Goal: Obtain resource: Download file/media

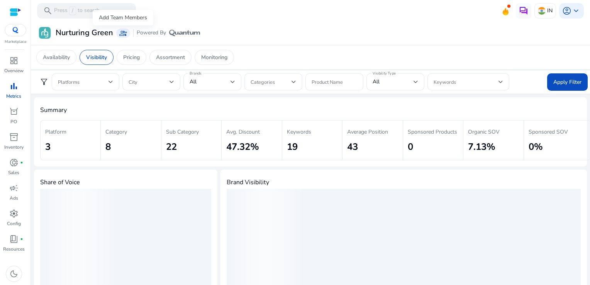
click at [119, 36] on span "group_add" at bounding box center [123, 33] width 8 height 8
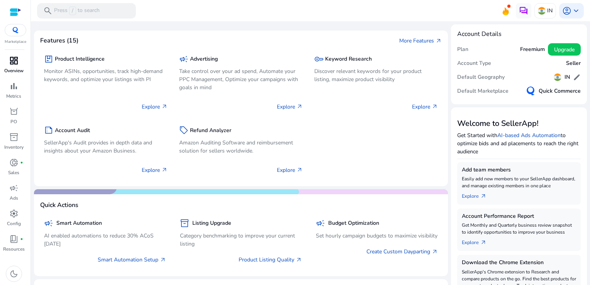
click at [17, 80] on link "dashboard Overview" at bounding box center [13, 66] width 27 height 25
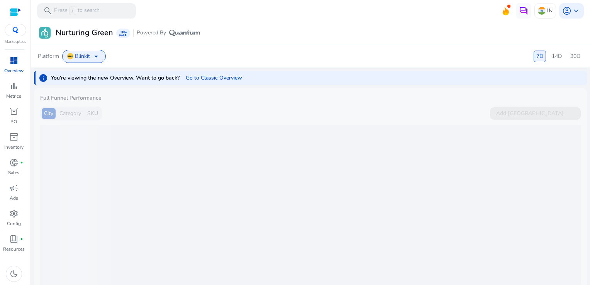
click at [12, 61] on span "dashboard" at bounding box center [13, 60] width 9 height 9
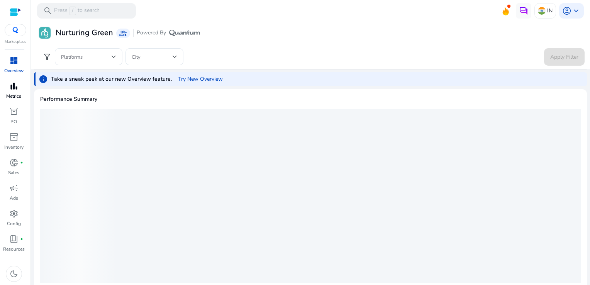
click at [16, 87] on span "bar_chart" at bounding box center [13, 85] width 9 height 9
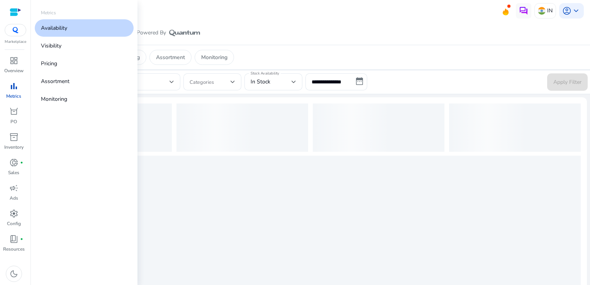
click at [54, 27] on p "Availability" at bounding box center [54, 28] width 26 height 8
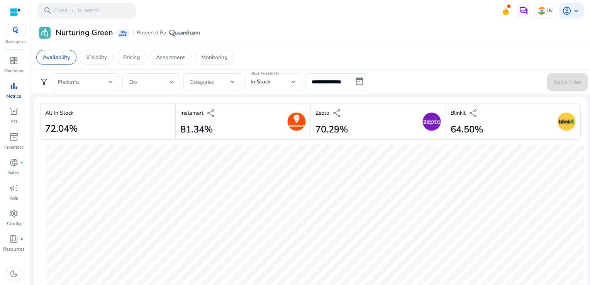
click at [244, 78] on div "Stock Availability In Stock" at bounding box center [273, 81] width 58 height 17
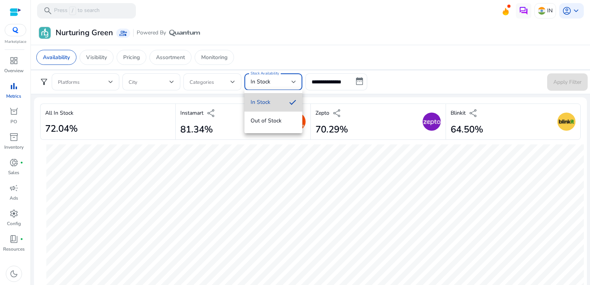
click at [275, 97] on mat-option "In Stock" at bounding box center [273, 102] width 58 height 19
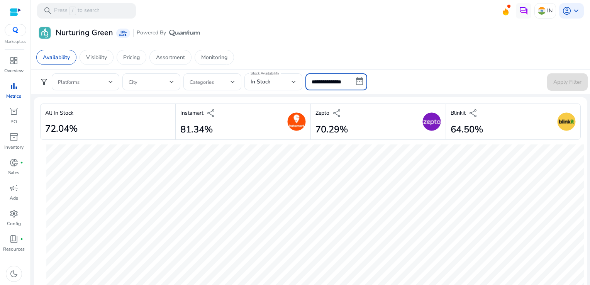
click at [323, 87] on input "**********" at bounding box center [336, 81] width 62 height 17
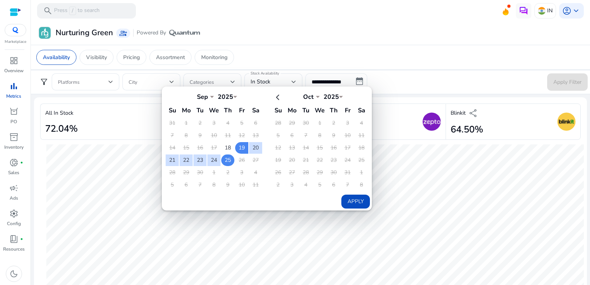
click at [226, 158] on td "25" at bounding box center [227, 160] width 13 height 12
click at [342, 195] on button "Apply" at bounding box center [355, 202] width 29 height 14
type input "**********"
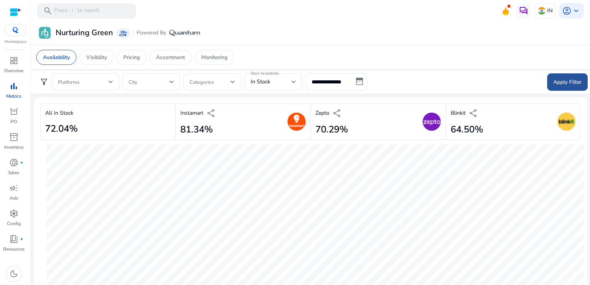
click at [548, 78] on span at bounding box center [567, 82] width 41 height 19
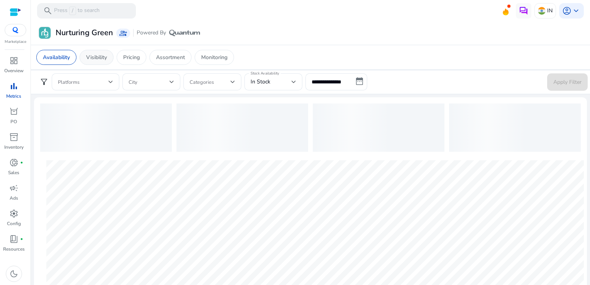
click at [108, 61] on div "Visibility" at bounding box center [97, 57] width 34 height 15
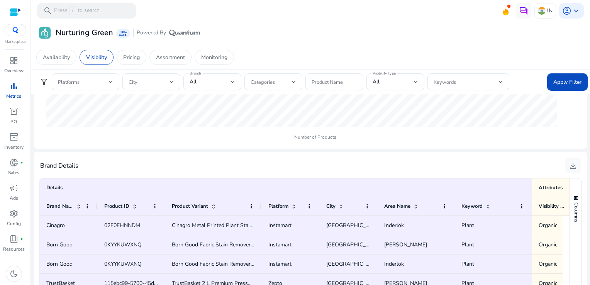
scroll to position [414, 0]
click at [571, 164] on span "download" at bounding box center [572, 164] width 9 height 9
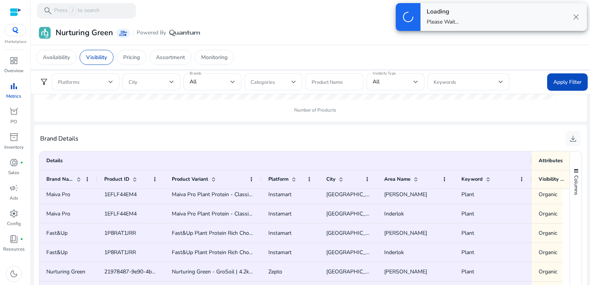
scroll to position [0, 0]
click at [191, 78] on span "All" at bounding box center [193, 81] width 7 height 7
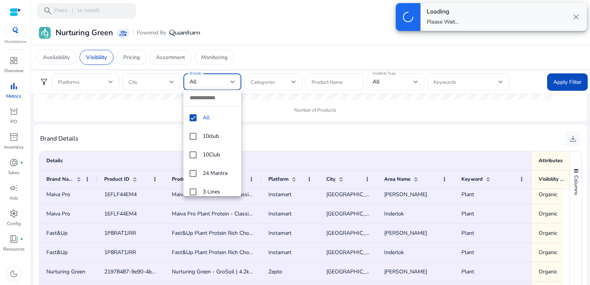
click at [210, 103] on input "dropdown search" at bounding box center [212, 98] width 58 height 16
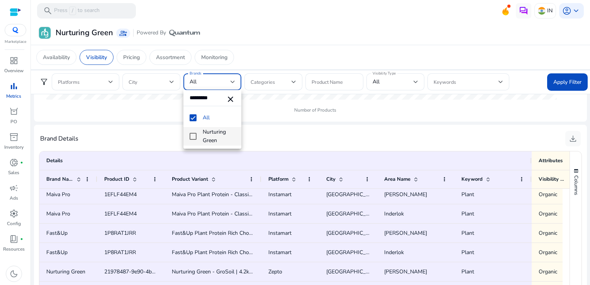
type input "*********"
click at [195, 139] on mat-pseudo-checkbox at bounding box center [193, 136] width 7 height 7
click at [194, 118] on mat-pseudo-checkbox at bounding box center [193, 117] width 7 height 7
click at [550, 87] on div at bounding box center [295, 142] width 590 height 285
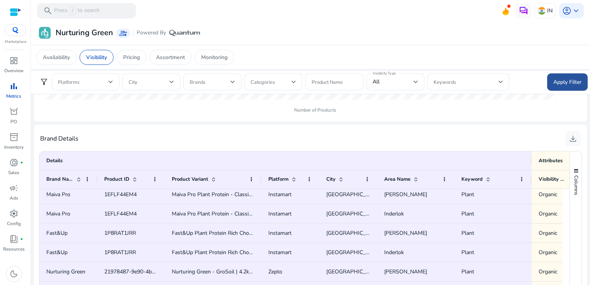
click at [557, 85] on span "Apply Filter" at bounding box center [567, 82] width 28 height 8
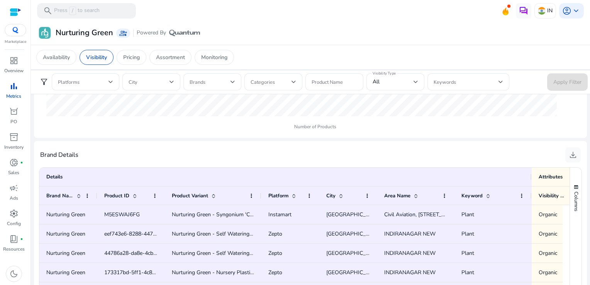
scroll to position [435, 0]
click at [568, 159] on span "download" at bounding box center [572, 154] width 9 height 9
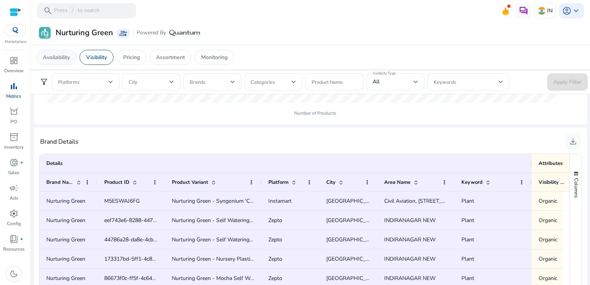
click at [58, 56] on p "Availability" at bounding box center [56, 57] width 27 height 8
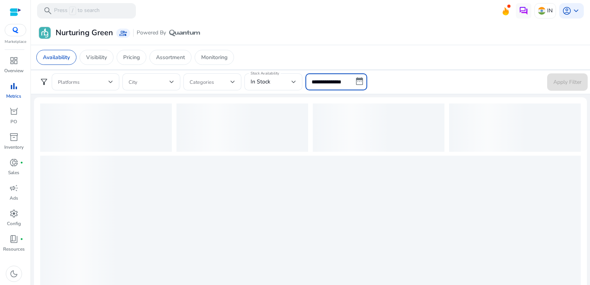
click at [348, 86] on input "**********" at bounding box center [336, 81] width 62 height 17
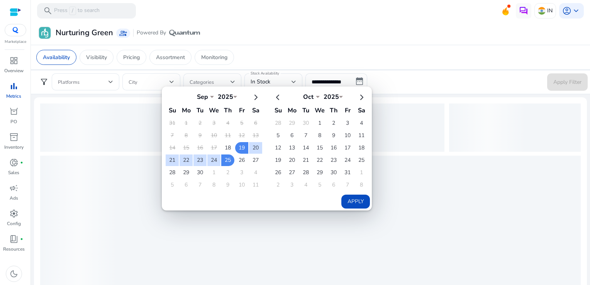
click at [454, 58] on app-sa-custom-tab "Availability Visibility Pricing Assortment Monitoring" at bounding box center [310, 57] width 548 height 15
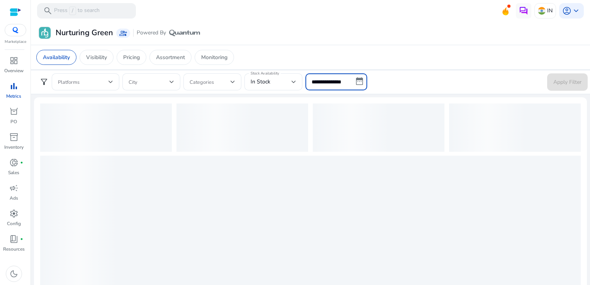
click at [332, 83] on input "**********" at bounding box center [336, 81] width 62 height 17
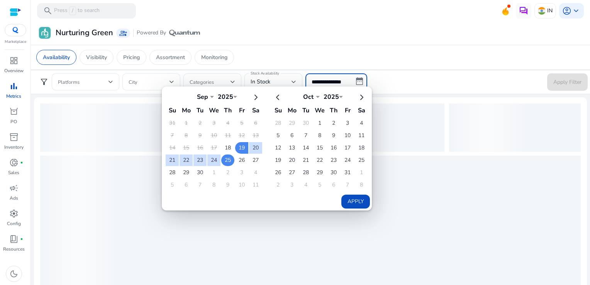
click at [224, 158] on td "25" at bounding box center [227, 160] width 13 height 12
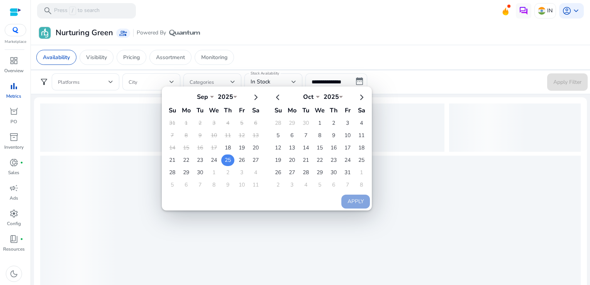
click at [224, 158] on td "25" at bounding box center [227, 160] width 13 height 12
click at [341, 203] on button "Apply" at bounding box center [355, 202] width 29 height 14
type input "**********"
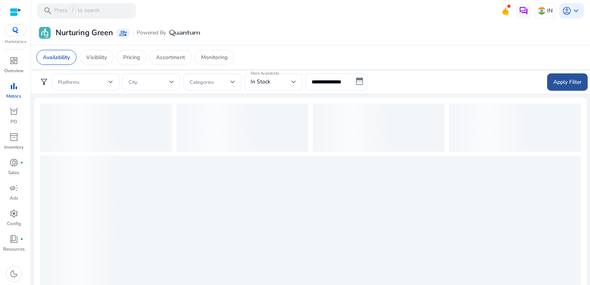
click at [557, 83] on span "Apply Filter" at bounding box center [567, 82] width 28 height 8
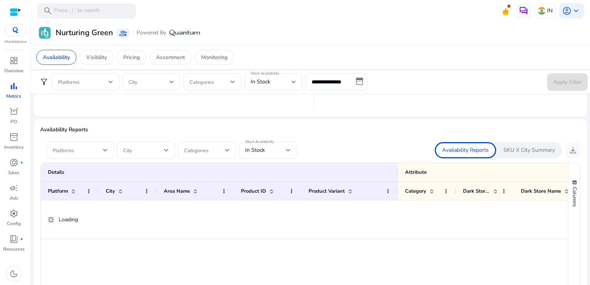
scroll to position [431, 0]
click at [274, 147] on div "In Stock" at bounding box center [265, 151] width 41 height 8
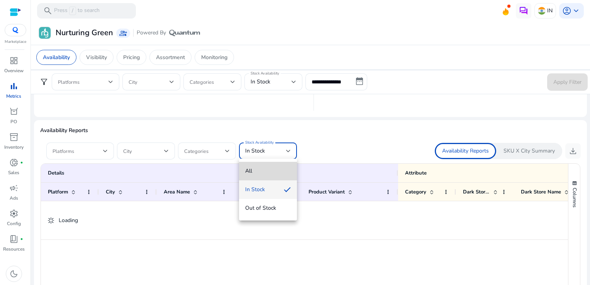
click at [267, 173] on span "All" at bounding box center [268, 171] width 46 height 8
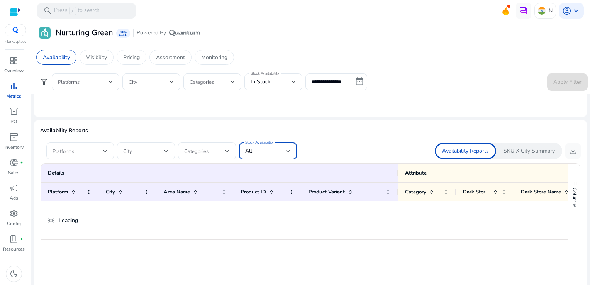
scroll to position [455, 0]
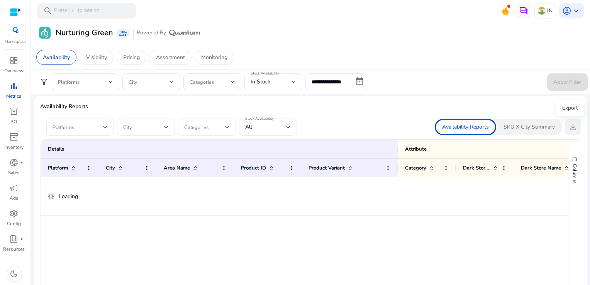
click at [574, 132] on span "download" at bounding box center [572, 126] width 9 height 9
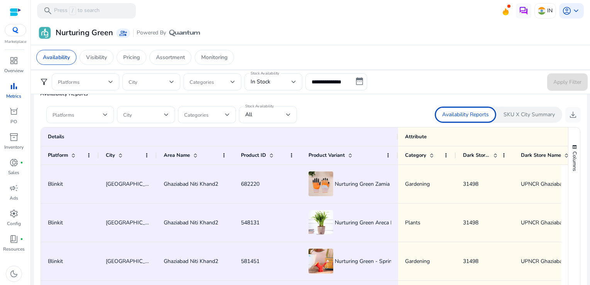
scroll to position [445, 0]
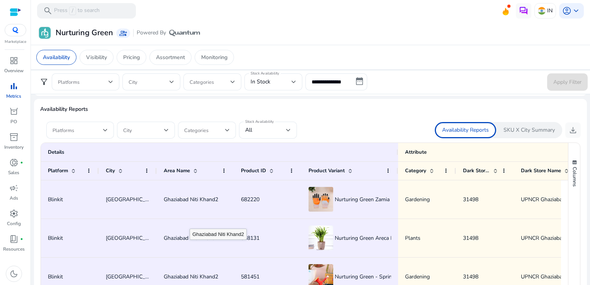
click at [190, 221] on div "Ghaziabad Niti Khand2" at bounding box center [195, 237] width 63 height 37
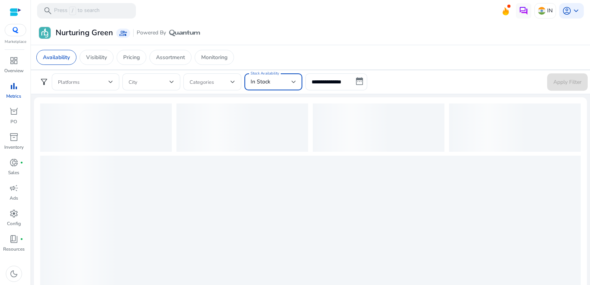
click at [255, 78] on span "In Stock" at bounding box center [261, 81] width 20 height 7
click at [329, 84] on div at bounding box center [295, 142] width 590 height 285
click at [360, 83] on input "**********" at bounding box center [336, 81] width 62 height 17
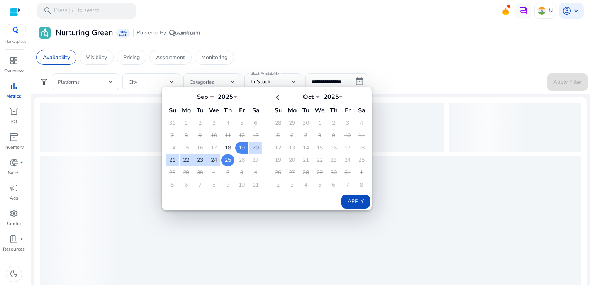
click at [231, 157] on td "25" at bounding box center [227, 160] width 13 height 12
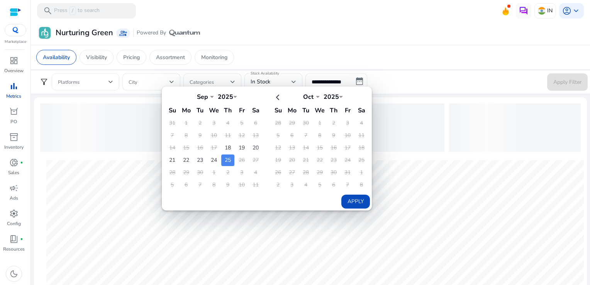
click at [352, 195] on button "Apply" at bounding box center [355, 202] width 29 height 14
type input "**********"
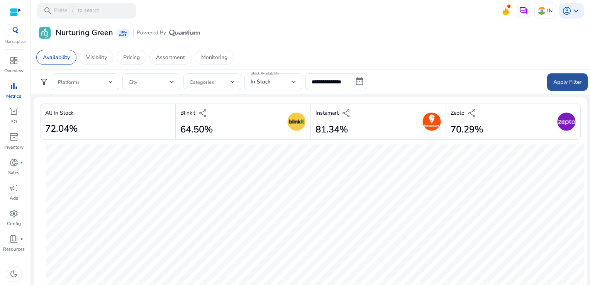
click at [570, 81] on span "Apply Filter" at bounding box center [567, 82] width 28 height 8
click at [270, 74] on mat-label "Stock Availability" at bounding box center [265, 73] width 29 height 5
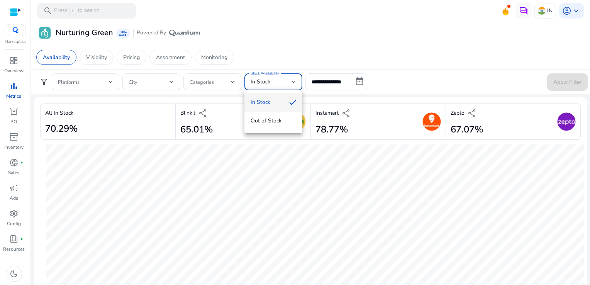
click at [400, 86] on div at bounding box center [295, 142] width 590 height 285
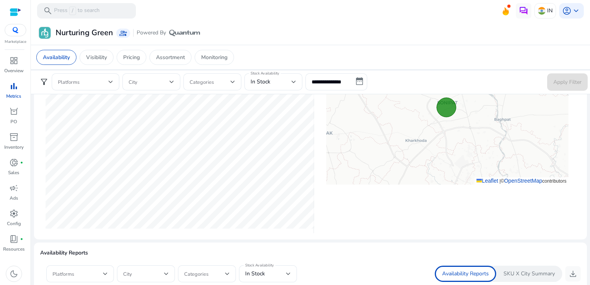
scroll to position [313, 0]
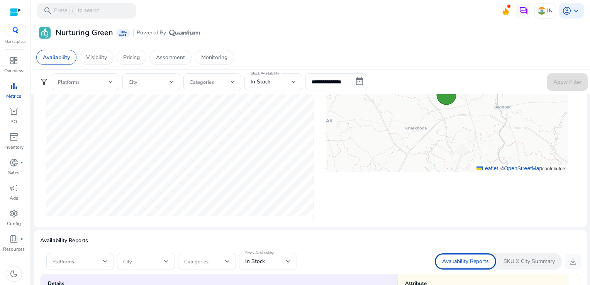
click at [266, 253] on mat-label "Stock Availability" at bounding box center [259, 252] width 29 height 5
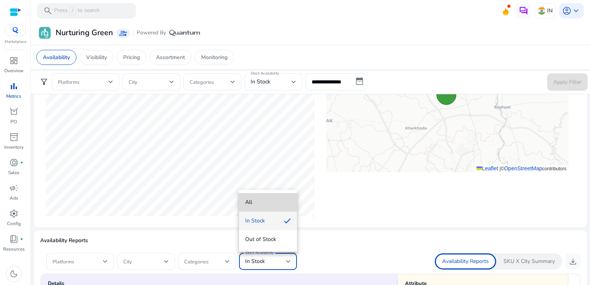
click at [273, 197] on mat-option "All" at bounding box center [268, 202] width 58 height 19
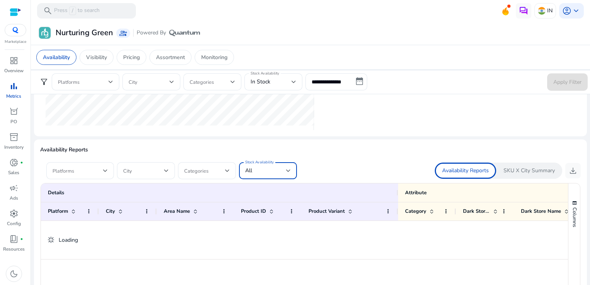
scroll to position [414, 0]
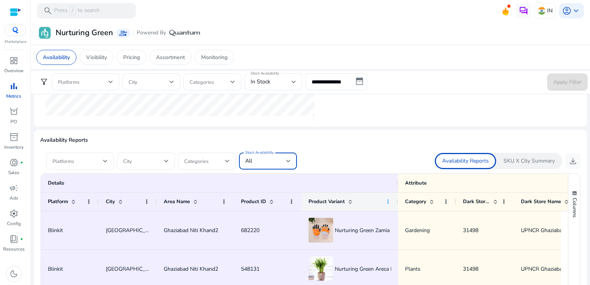
click at [388, 202] on span at bounding box center [388, 201] width 6 height 6
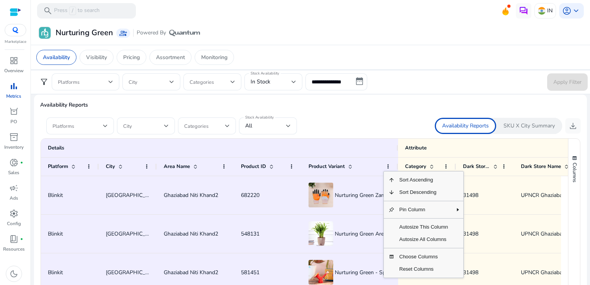
scroll to position [0, 0]
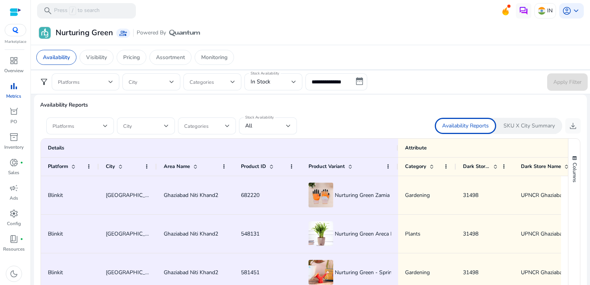
click at [378, 130] on div "Availability Reports SKU X City Summary download" at bounding box center [445, 126] width 270 height 16
click at [570, 129] on span "download" at bounding box center [572, 125] width 9 height 9
